Goal: Information Seeking & Learning: Learn about a topic

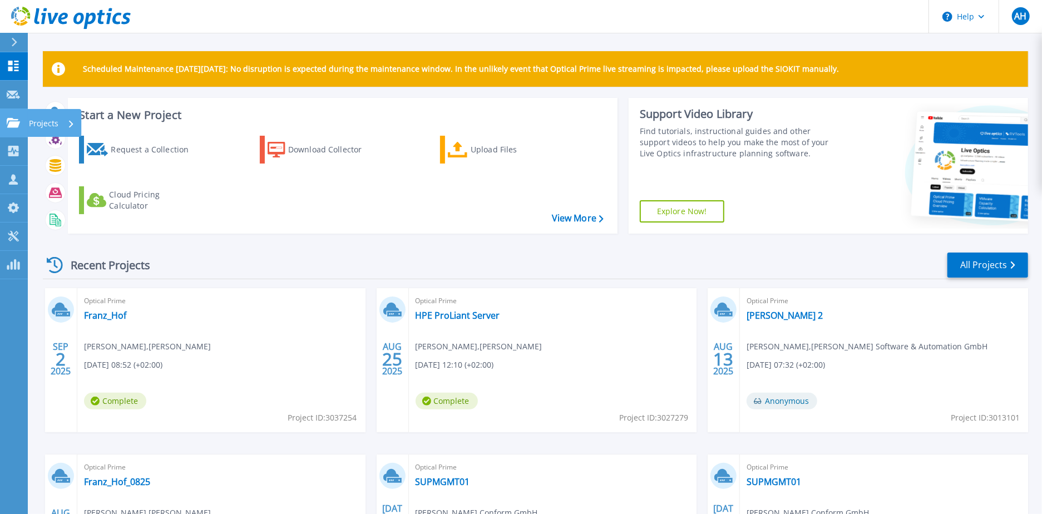
click at [14, 115] on link "Projects Projects" at bounding box center [14, 123] width 28 height 28
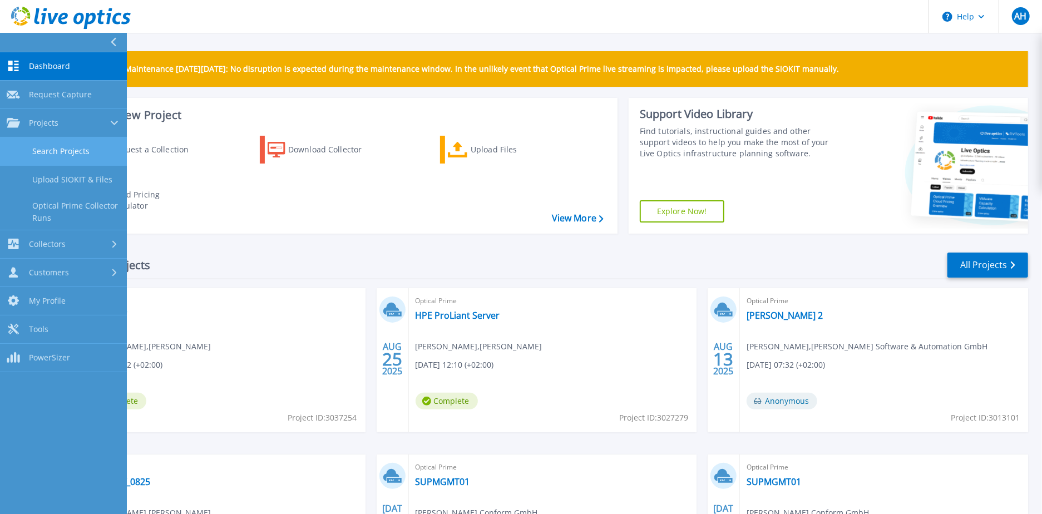
click at [59, 153] on link "Search Projects" at bounding box center [63, 151] width 127 height 28
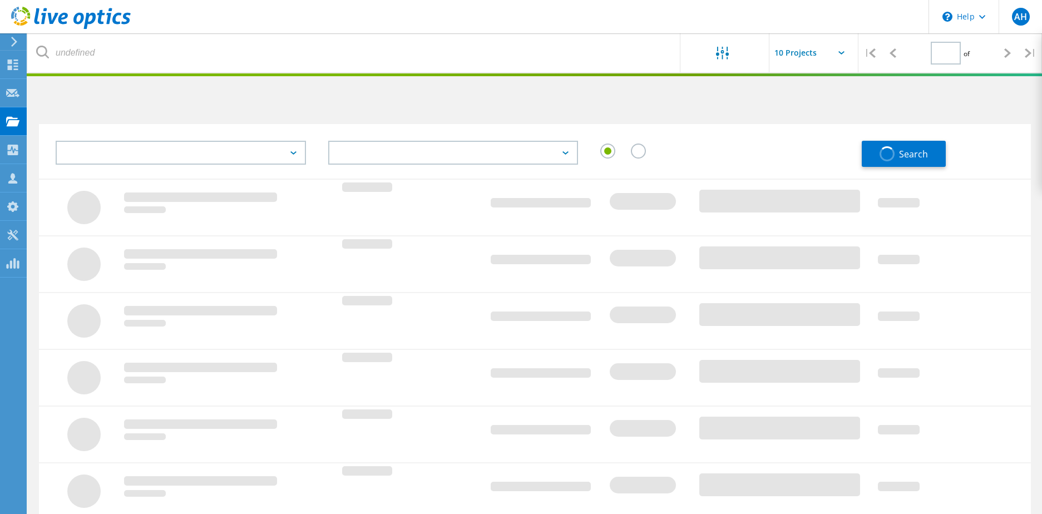
type input "1"
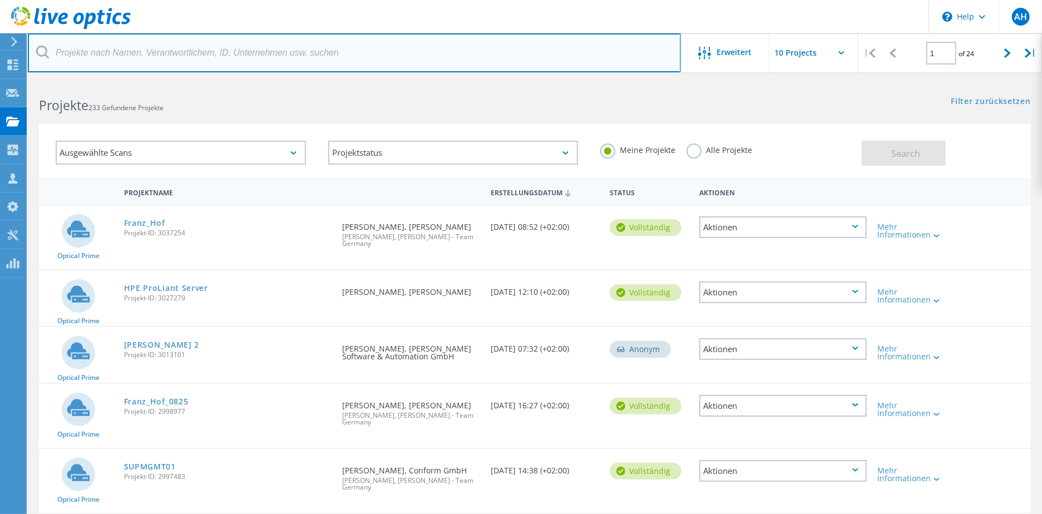
drag, startPoint x: 202, startPoint y: 48, endPoint x: 214, endPoint y: 45, distance: 12.8
click at [202, 48] on input "text" at bounding box center [354, 52] width 653 height 39
type input "lewe"
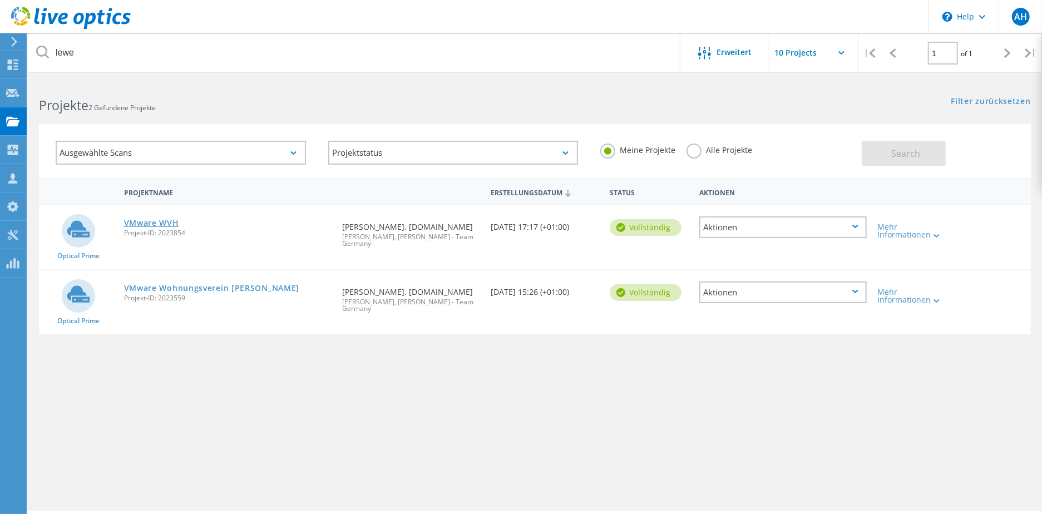
click at [153, 219] on link "VMware WVH" at bounding box center [151, 223] width 55 height 8
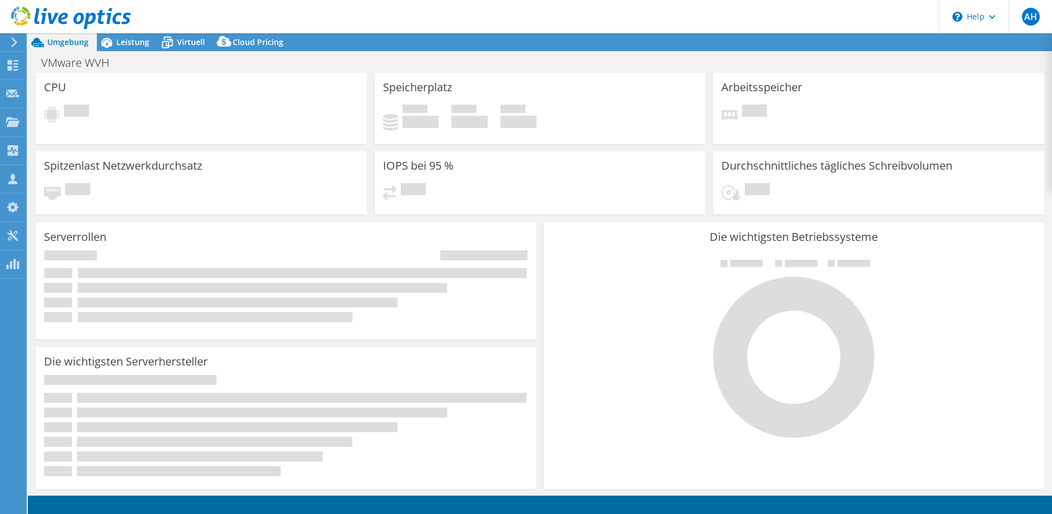
select select "USD"
select select "EUFrankfurt"
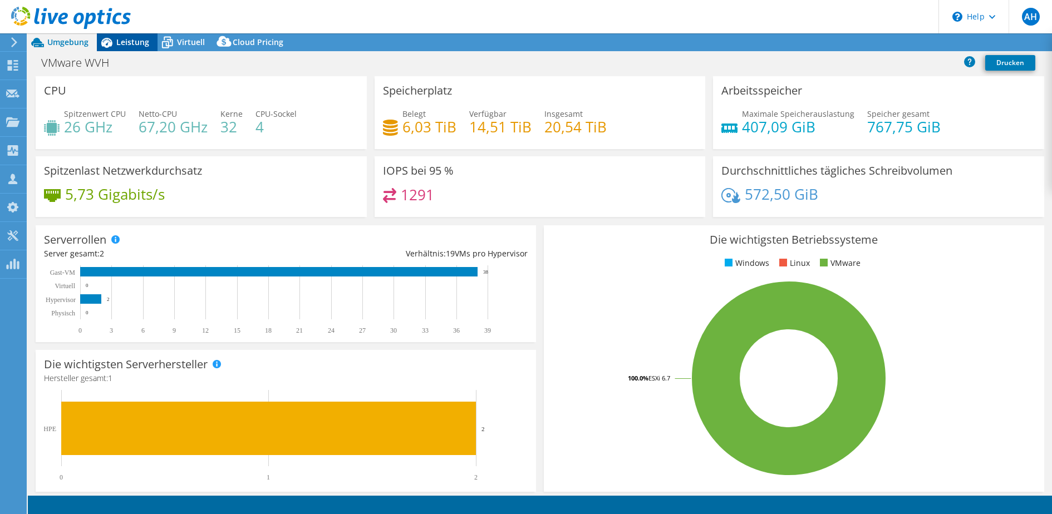
click at [134, 37] on span "Leistung" at bounding box center [132, 42] width 33 height 11
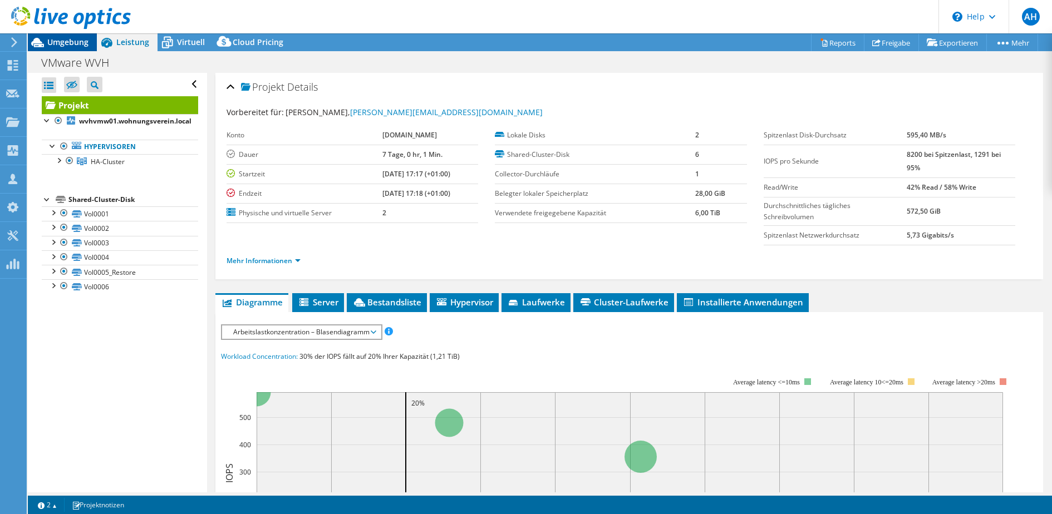
click at [80, 48] on div "Umgebung" at bounding box center [62, 42] width 69 height 18
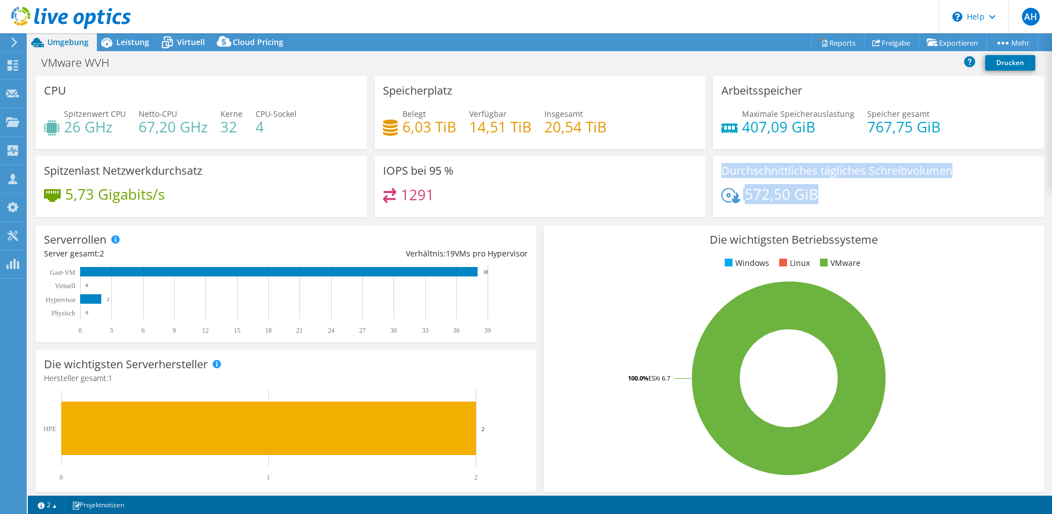
drag, startPoint x: 858, startPoint y: 203, endPoint x: 715, endPoint y: 175, distance: 145.7
click at [715, 175] on div "Durchschnittliches tägliches Schreibvolumen 572,50 GiB" at bounding box center [878, 186] width 331 height 61
click at [721, 175] on h3 "Durchschnittliches tägliches Schreibvolumen" at bounding box center [836, 171] width 231 height 12
drag, startPoint x: 708, startPoint y: 178, endPoint x: 692, endPoint y: 175, distance: 16.5
click at [692, 175] on div "CPU Spitzenwert CPU 26 GHz Netto-CPU 67,20 GHz Kerne 32 CPU-Sockel 4 Speicherpl…" at bounding box center [540, 150] width 1016 height 148
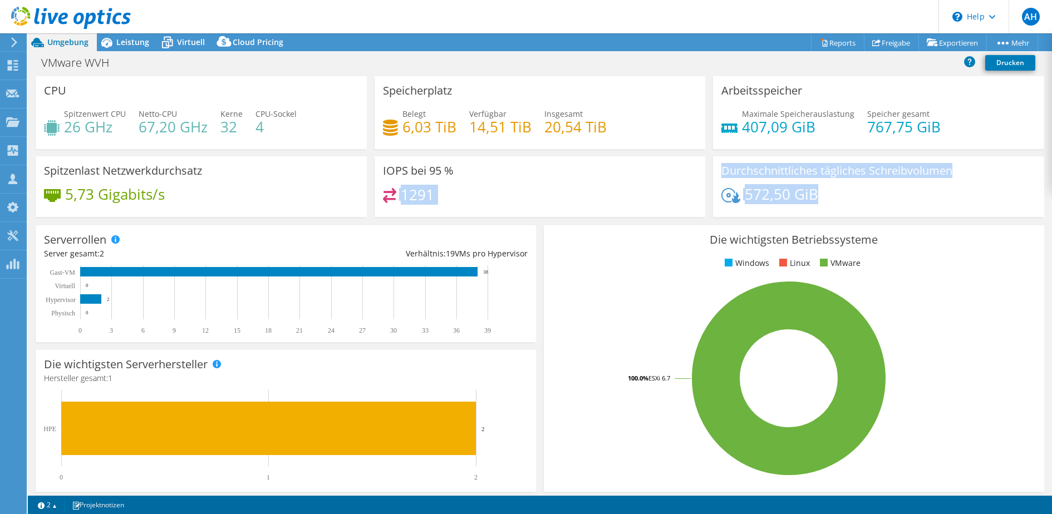
click at [867, 187] on div "Durchschnittliches tägliches Schreibvolumen 572,50 GiB" at bounding box center [878, 186] width 331 height 61
drag, startPoint x: 877, startPoint y: 197, endPoint x: 732, endPoint y: 174, distance: 146.5
click at [732, 174] on div "Durchschnittliches tägliches Schreibvolumen 572,50 GiB" at bounding box center [878, 186] width 331 height 61
click at [732, 174] on h3 "Durchschnittliches tägliches Schreibvolumen" at bounding box center [836, 171] width 231 height 12
drag, startPoint x: 721, startPoint y: 171, endPoint x: 822, endPoint y: 203, distance: 106.0
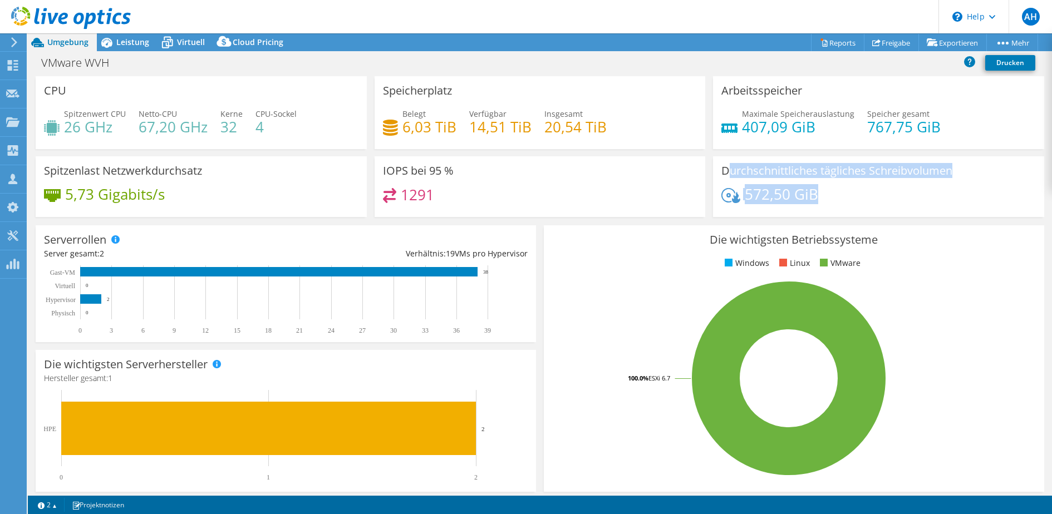
click at [822, 202] on div "Durchschnittliches tägliches Schreibvolumen 572,50 GiB" at bounding box center [878, 186] width 331 height 61
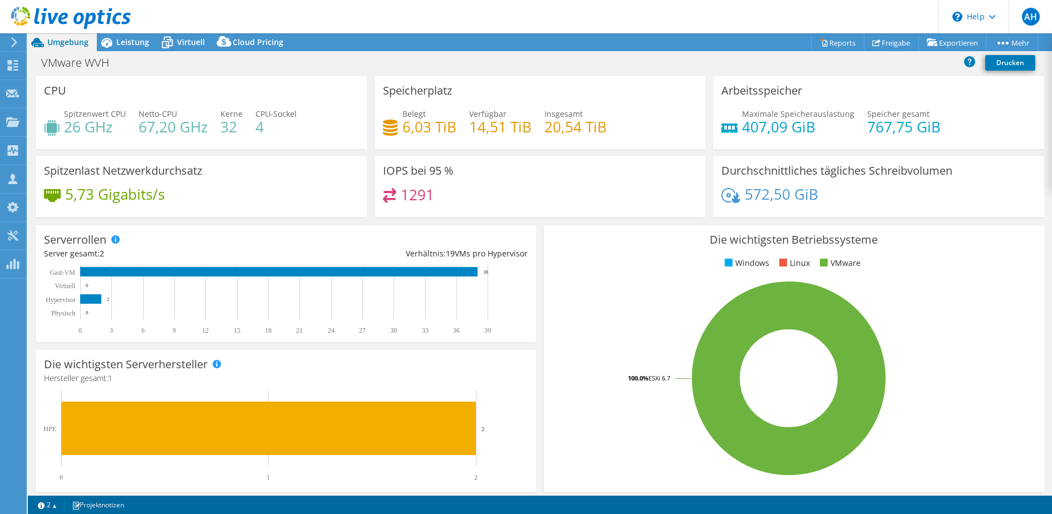
click at [821, 203] on div "572,50 GiB" at bounding box center [878, 199] width 314 height 23
click at [129, 47] on span "Leistung" at bounding box center [132, 42] width 33 height 11
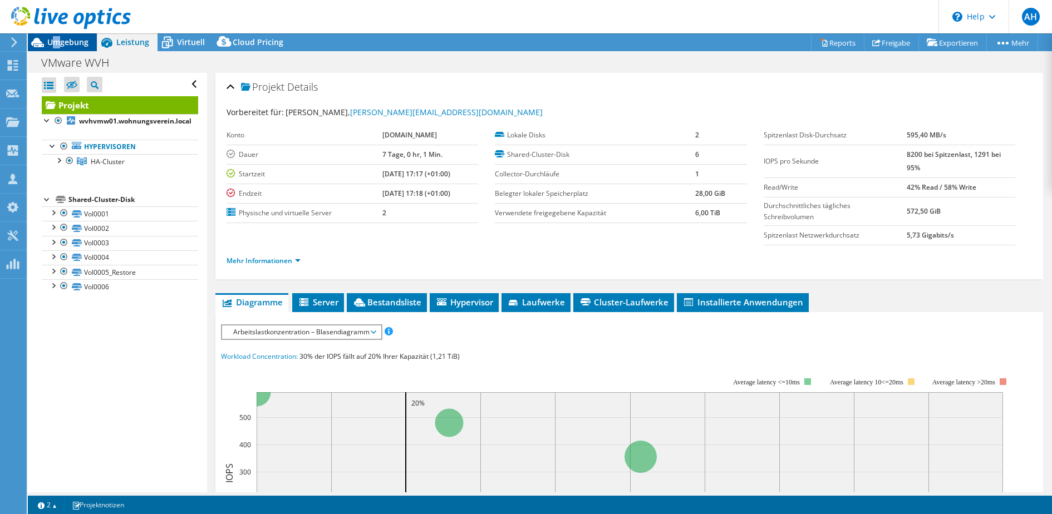
click at [57, 42] on span "Umgebung" at bounding box center [67, 42] width 41 height 11
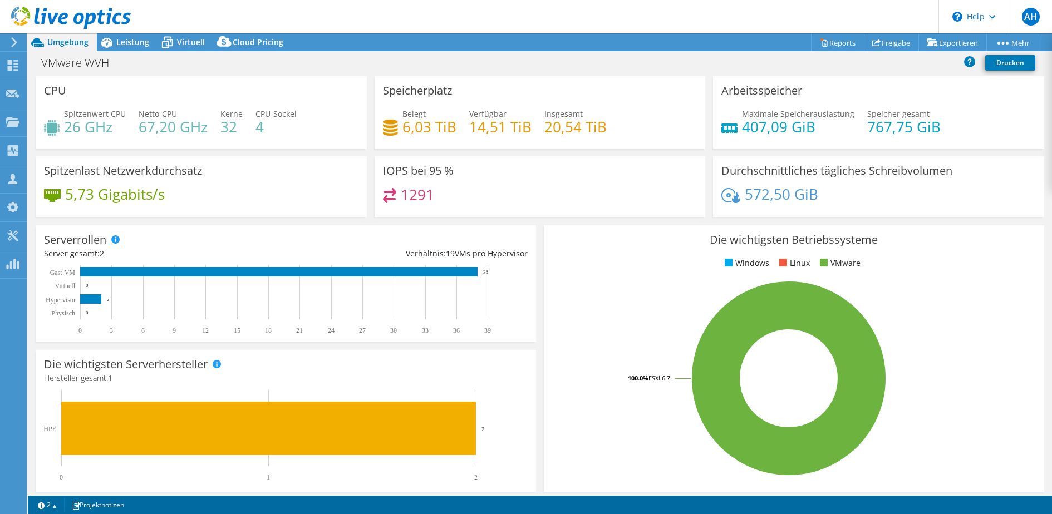
click at [849, 249] on div "Die wichtigsten Betriebssysteme Windows Linux VMware 100.0% ESXi 6.7" at bounding box center [794, 358] width 500 height 267
drag, startPoint x: 836, startPoint y: 208, endPoint x: 721, endPoint y: 184, distance: 118.2
click at [721, 184] on div "Durchschnittliches tägliches Schreibvolumen 572,50 GiB" at bounding box center [878, 186] width 331 height 61
drag, startPoint x: 821, startPoint y: 201, endPoint x: 865, endPoint y: 206, distance: 44.2
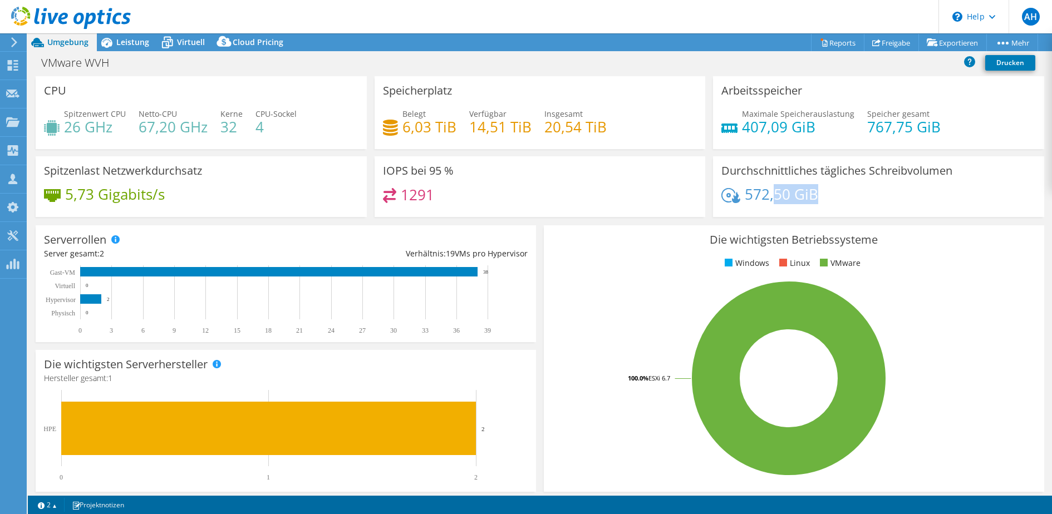
click at [865, 206] on div "572,50 GiB" at bounding box center [878, 199] width 314 height 23
click at [861, 206] on div "572,50 GiB" at bounding box center [878, 199] width 314 height 23
drag, startPoint x: 727, startPoint y: 177, endPoint x: 720, endPoint y: 175, distance: 7.6
click at [720, 175] on div "Durchschnittliches tägliches Schreibvolumen 572,50 GiB" at bounding box center [878, 186] width 331 height 61
click at [721, 175] on h3 "Durchschnittliches tägliches Schreibvolumen" at bounding box center [836, 171] width 231 height 12
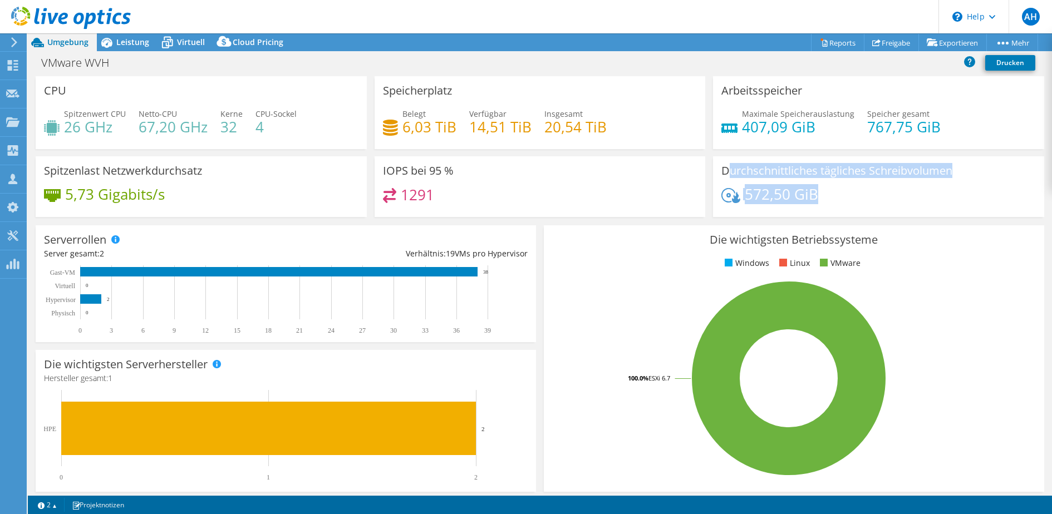
drag, startPoint x: 733, startPoint y: 169, endPoint x: 870, endPoint y: 215, distance: 144.5
click at [870, 215] on div "Durchschnittliches tägliches Schreibvolumen 572,50 GiB" at bounding box center [878, 186] width 331 height 61
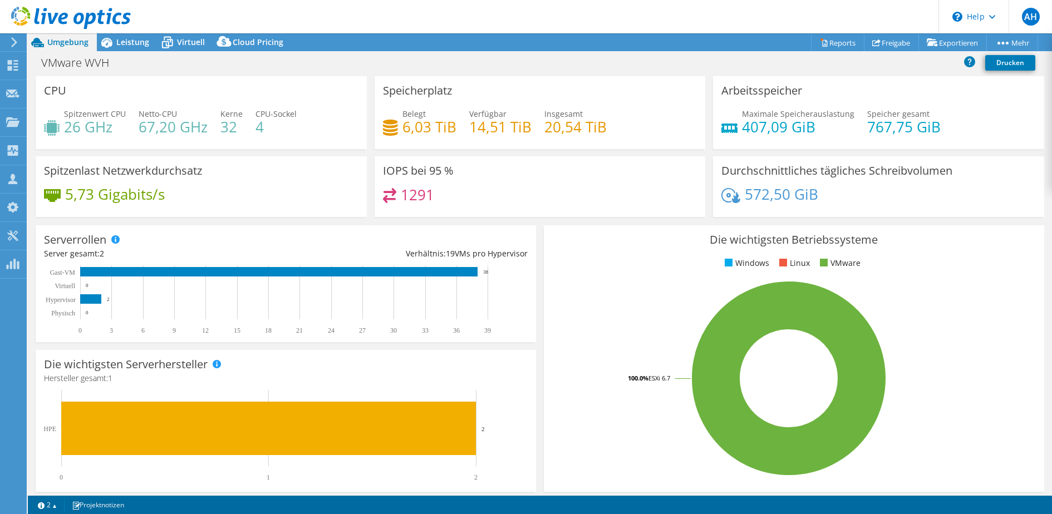
click at [867, 214] on div "Durchschnittliches tägliches Schreibvolumen 572,50 GiB" at bounding box center [878, 186] width 331 height 61
